Goal: Communication & Community: Answer question/provide support

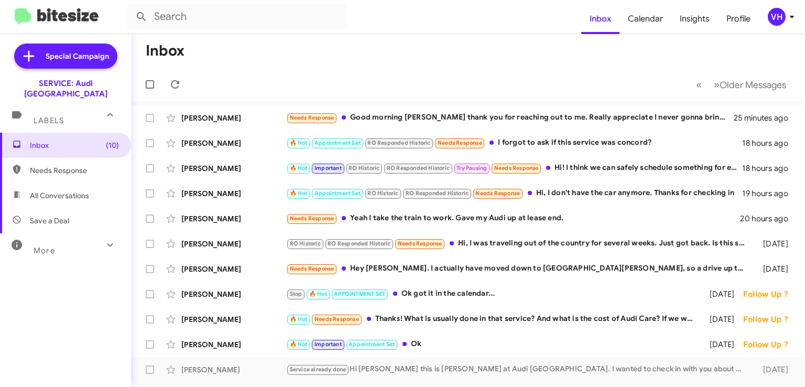
click at [586, 145] on div "🔥 Hot Appointment Set RO Responded Historic Needs Response I forgot to ask if t…" at bounding box center [514, 143] width 456 height 12
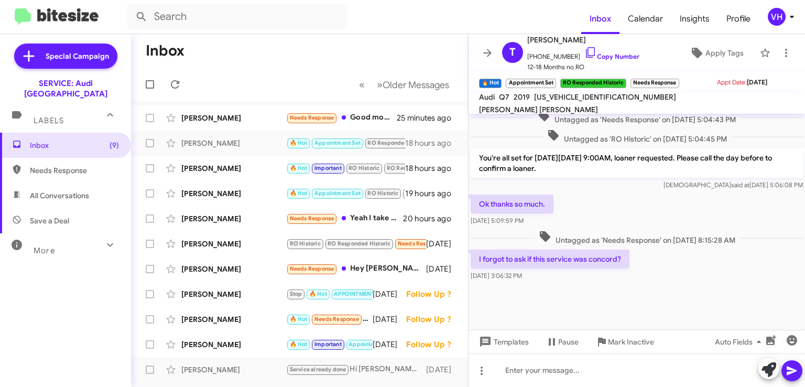
scroll to position [500, 0]
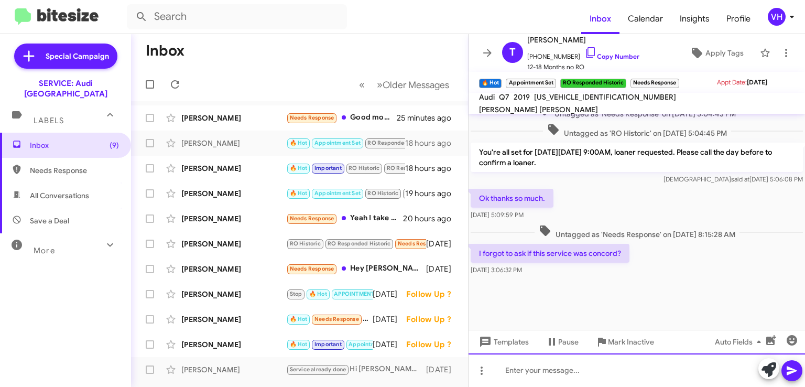
click at [619, 367] on div at bounding box center [636, 370] width 336 height 34
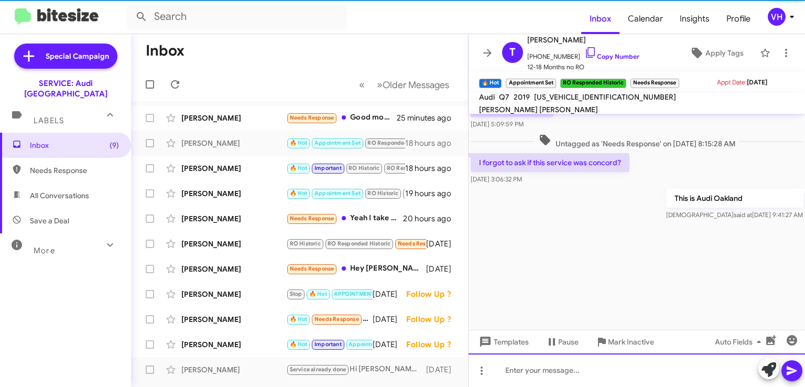
scroll to position [1350, 0]
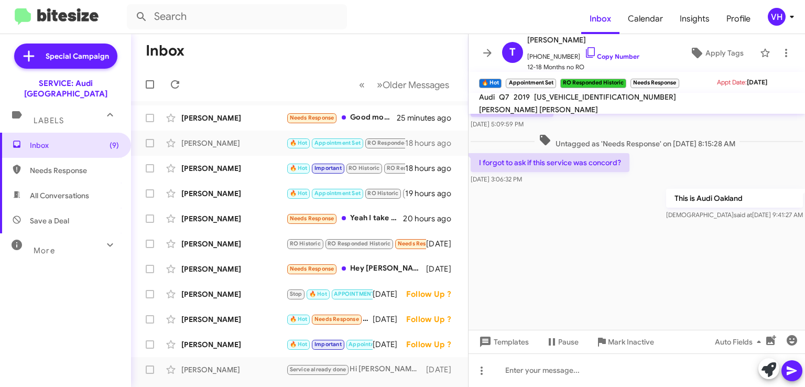
click at [213, 164] on div "[PERSON_NAME]" at bounding box center [233, 168] width 105 height 10
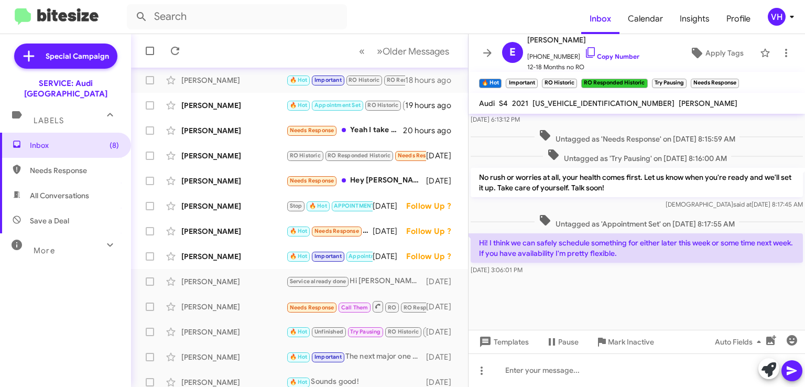
scroll to position [105, 0]
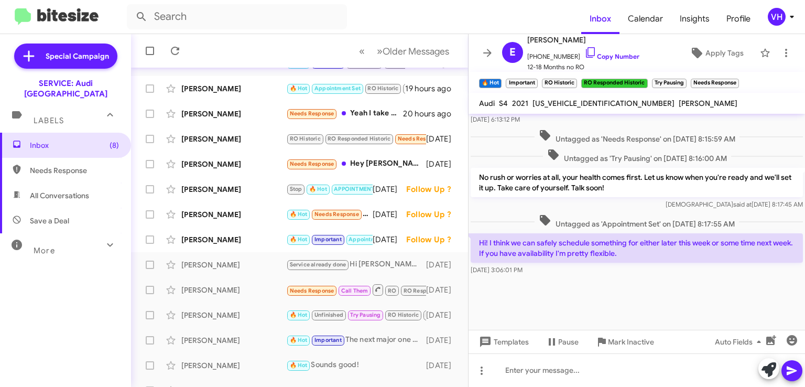
click at [236, 242] on div "[PERSON_NAME]" at bounding box center [233, 239] width 105 height 10
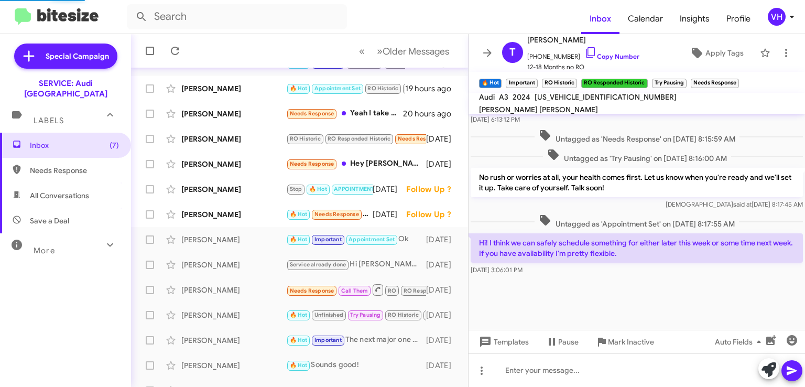
scroll to position [241, 0]
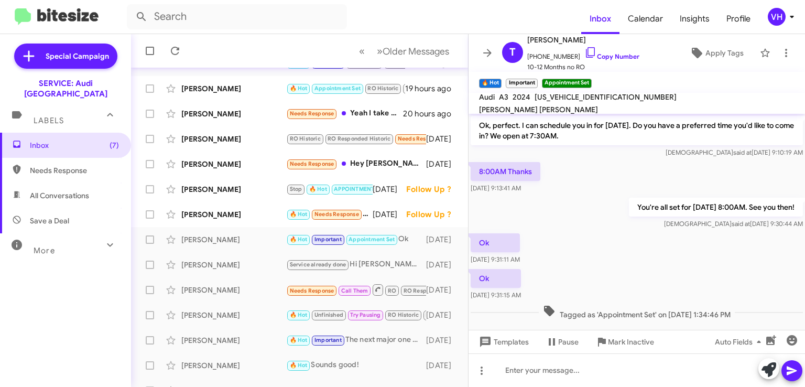
click at [196, 218] on div "[PERSON_NAME]" at bounding box center [233, 214] width 105 height 10
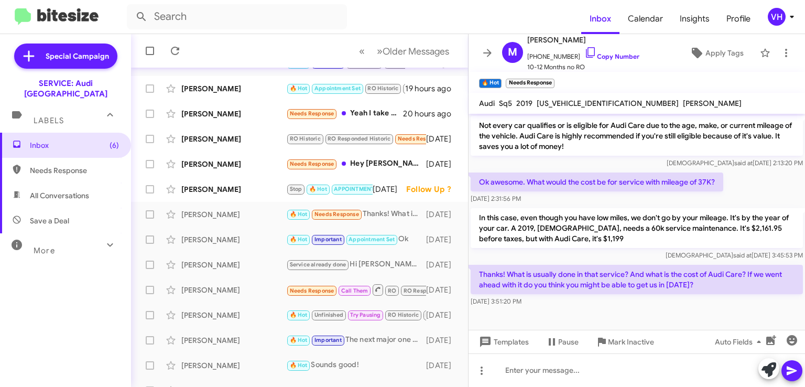
scroll to position [448, 0]
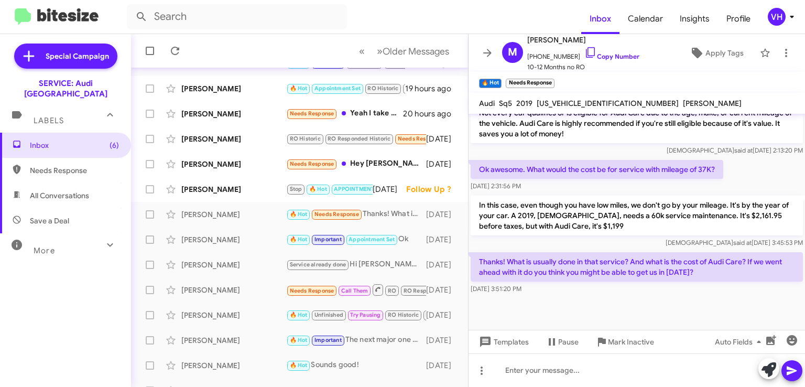
click at [549, 80] on span "×" at bounding box center [551, 78] width 6 height 13
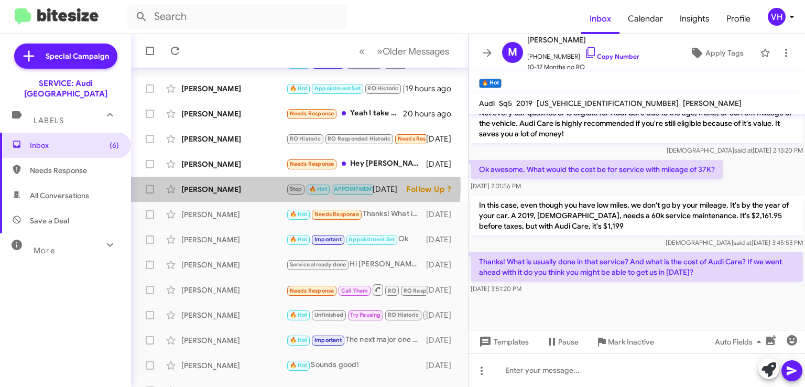
click at [245, 185] on div "[PERSON_NAME]" at bounding box center [233, 189] width 105 height 10
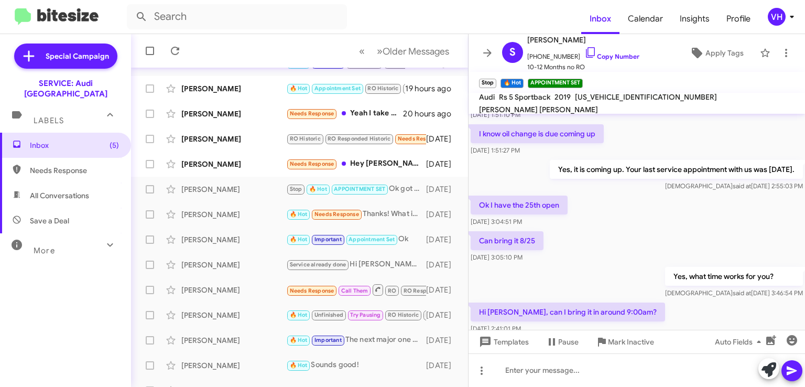
scroll to position [514, 0]
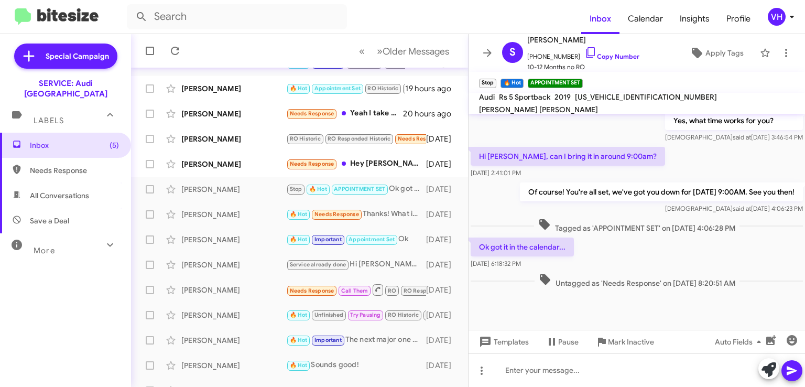
click at [215, 160] on div "[PERSON_NAME]" at bounding box center [233, 164] width 105 height 10
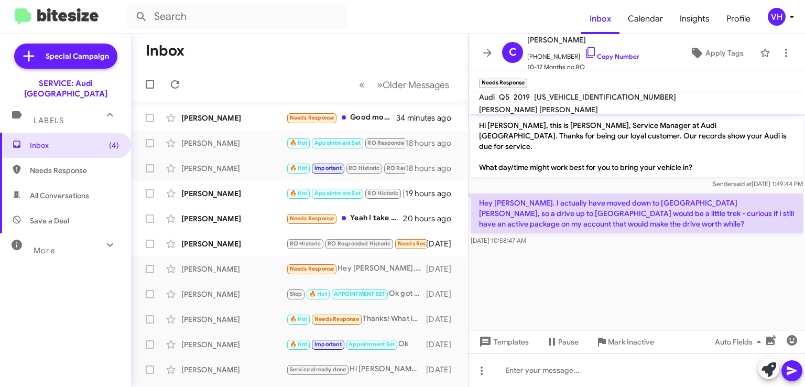
click at [569, 102] on span "[US_VEHICLE_IDENTIFICATION_NUMBER]" at bounding box center [605, 96] width 142 height 9
copy span "[US_VEHICLE_IDENTIFICATION_NUMBER]"
click at [543, 265] on cdk-virtual-scroll-viewport "Hi [PERSON_NAME], this is [PERSON_NAME], Service Manager at Audi [GEOGRAPHIC_DA…" at bounding box center [636, 222] width 336 height 216
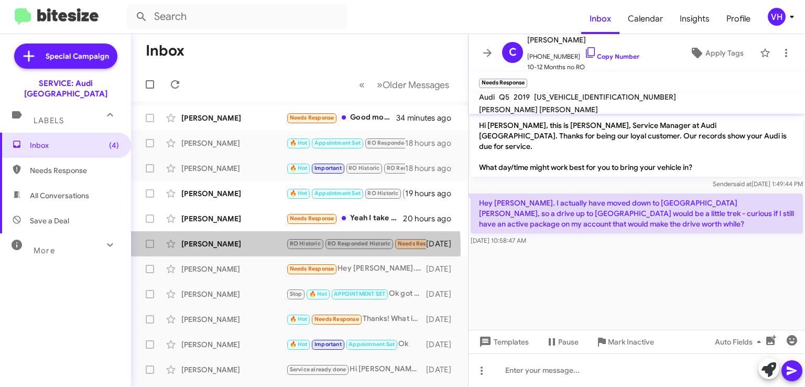
click at [239, 248] on div "[PERSON_NAME]" at bounding box center [233, 243] width 105 height 10
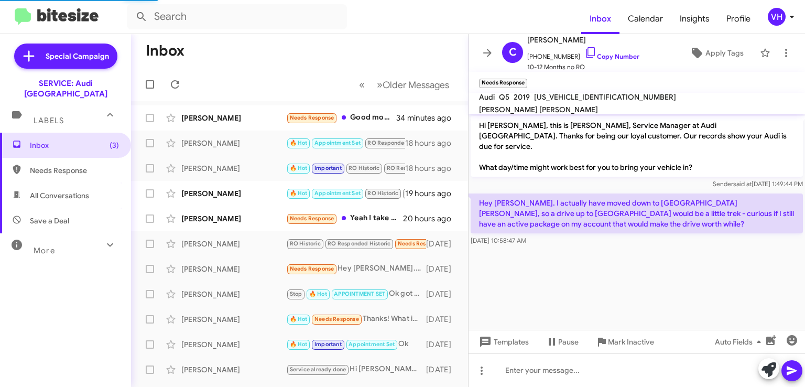
scroll to position [268, 0]
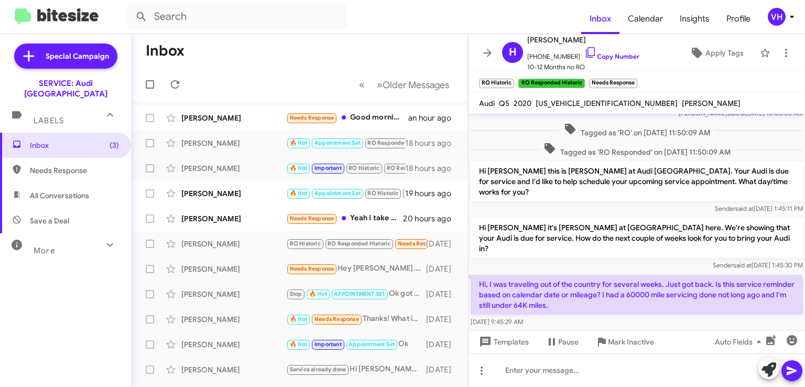
click at [233, 116] on div "[PERSON_NAME]" at bounding box center [233, 118] width 105 height 10
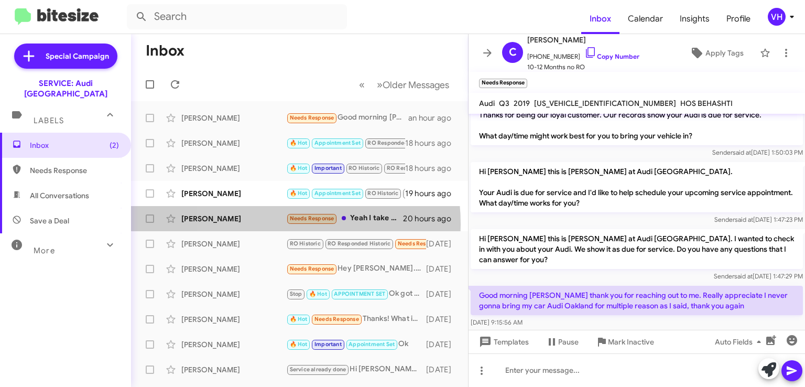
click at [262, 224] on div "[PERSON_NAME] Needs Response Yeah I take the train to work. Gave my Audi up at …" at bounding box center [299, 218] width 320 height 21
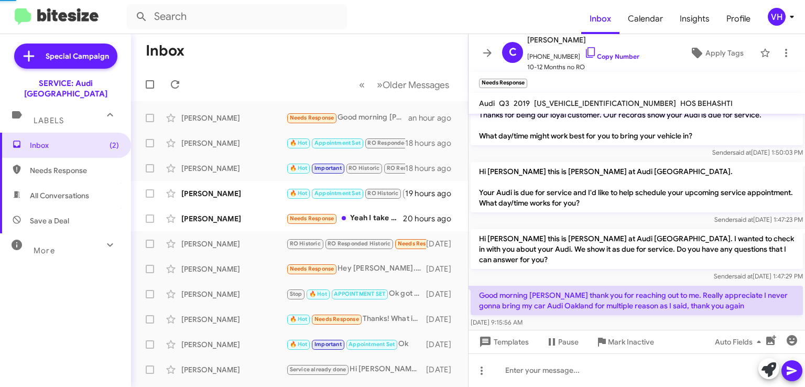
scroll to position [139, 0]
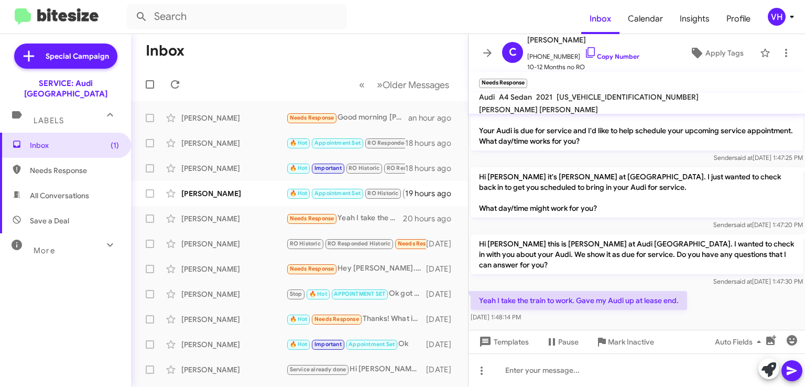
click at [525, 80] on span "×" at bounding box center [524, 78] width 6 height 13
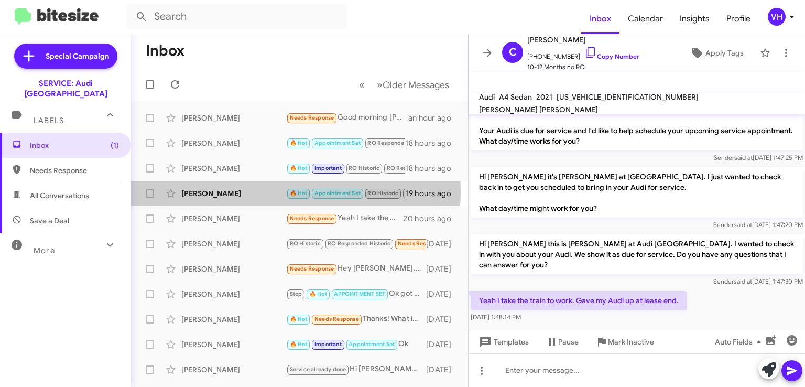
click at [246, 191] on div "[PERSON_NAME]" at bounding box center [233, 193] width 105 height 10
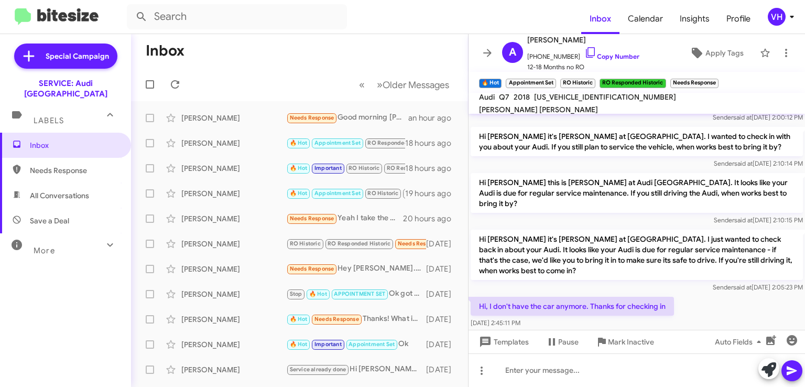
scroll to position [768, 0]
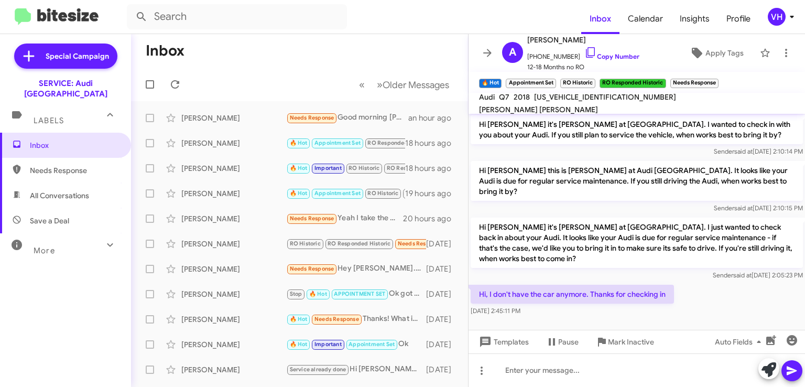
click at [109, 285] on div "Inbox Needs Response All Conversations Save a Deal More Important 🔥 Hot Appoint…" at bounding box center [65, 249] width 131 height 232
